Goal: Check status

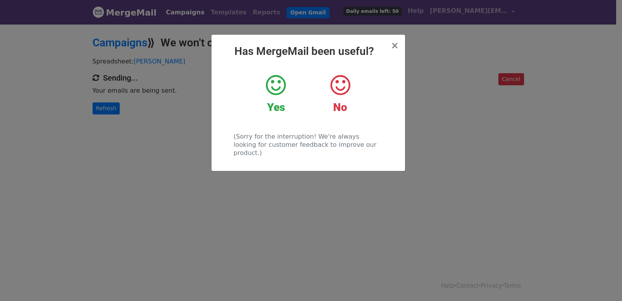
click at [121, 113] on div "× Has MergeMail been useful? Yes No (Sorry for the interruption! We're always l…" at bounding box center [311, 161] width 622 height 277
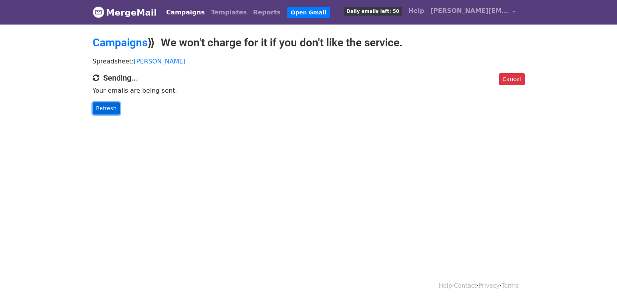
click at [115, 108] on link "Refresh" at bounding box center [107, 108] width 28 height 12
click at [100, 106] on link "Refresh" at bounding box center [107, 108] width 28 height 12
